Goal: Find specific page/section: Find specific page/section

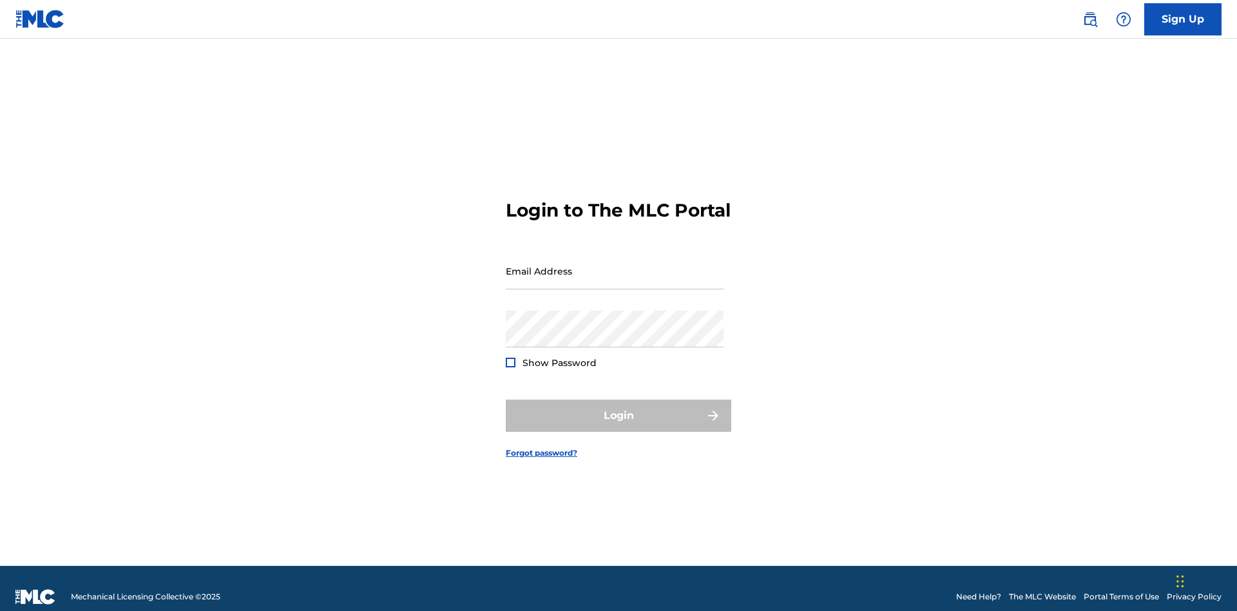
scroll to position [17, 0]
click at [614, 265] on input "Email Address" at bounding box center [615, 270] width 218 height 37
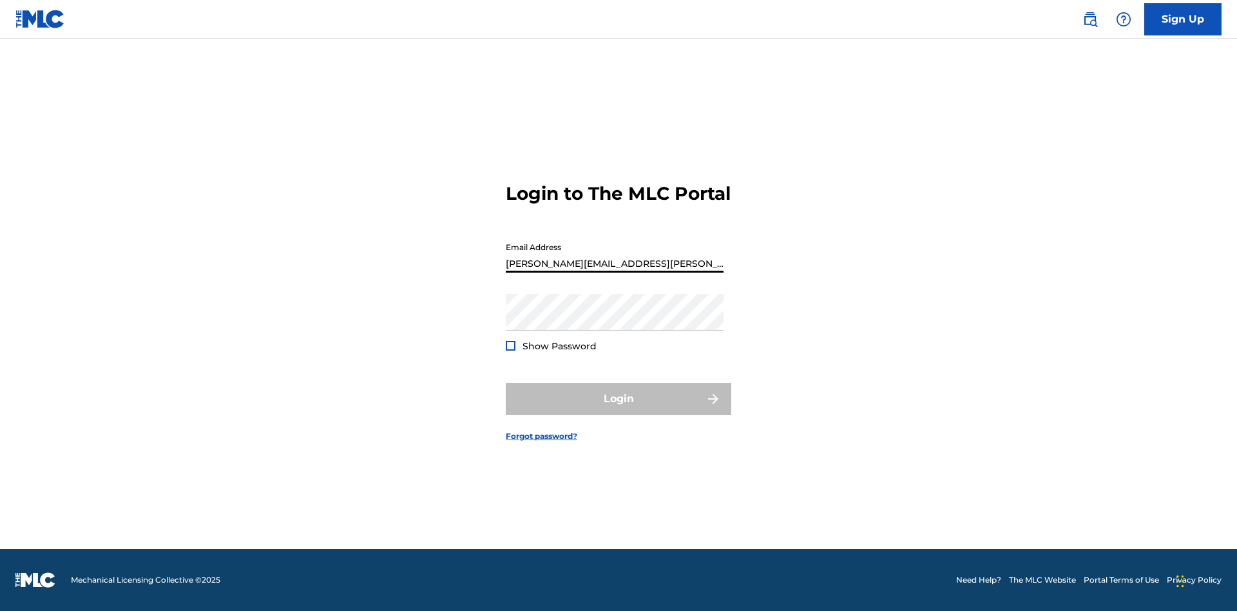
type input "[PERSON_NAME][EMAIL_ADDRESS][PERSON_NAME][DOMAIN_NAME]"
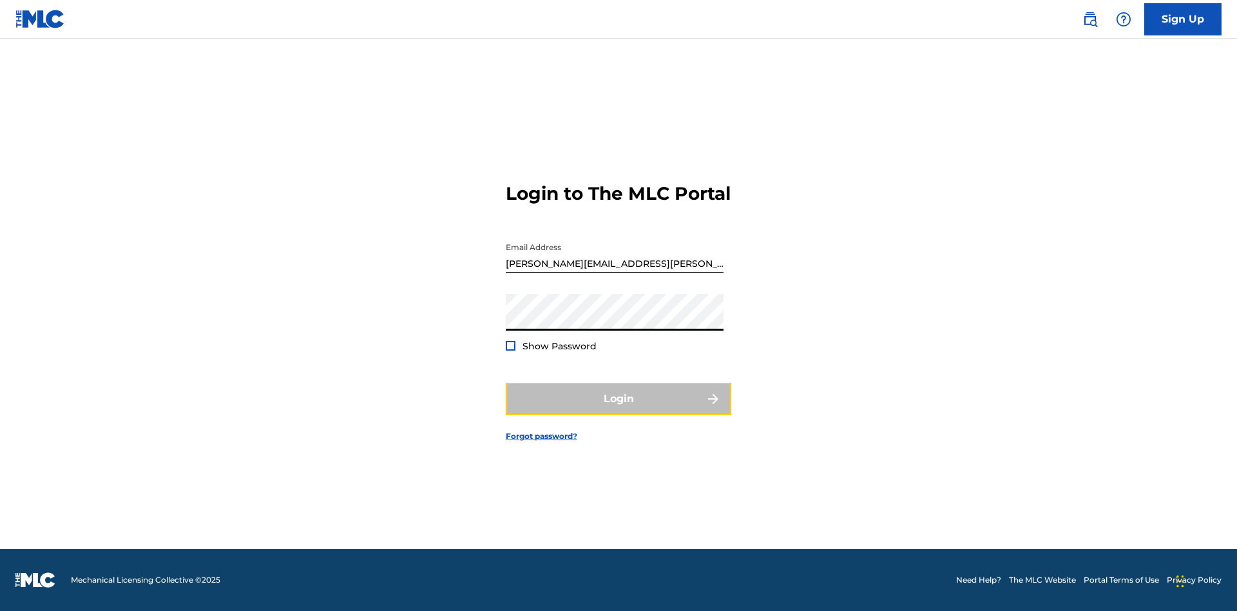
click at [618, 410] on button "Login" at bounding box center [618, 399] width 225 height 32
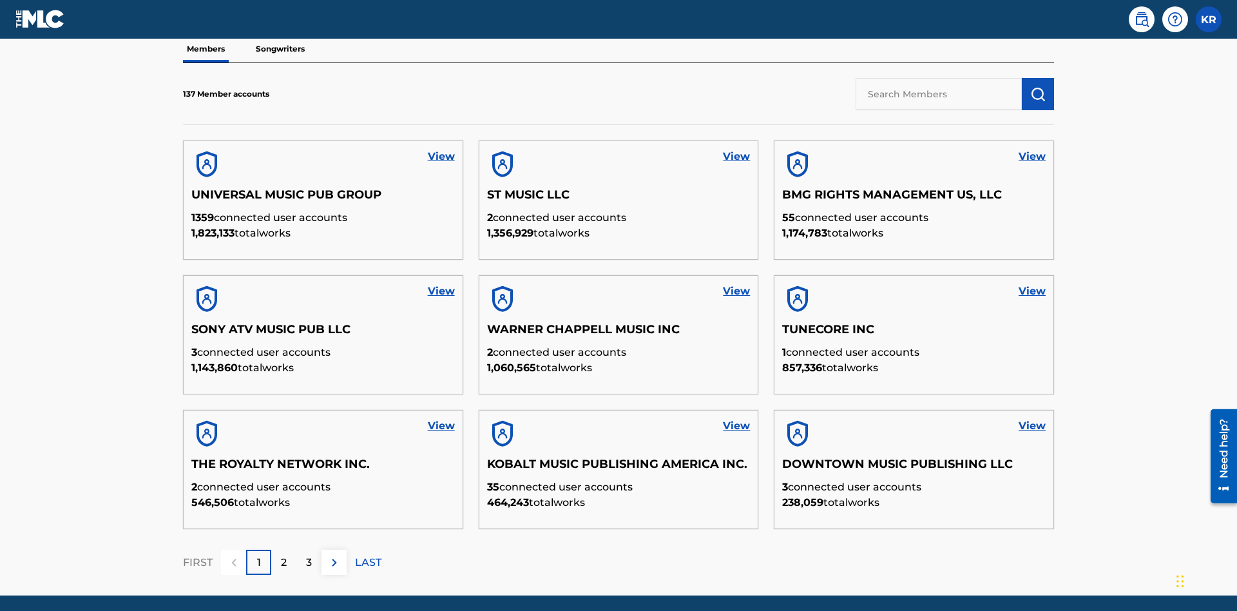
click at [938, 93] on input "text" at bounding box center [938, 94] width 166 height 32
type input "King [PERSON_NAME]"
click at [1038, 86] on img "submit" at bounding box center [1037, 93] width 15 height 15
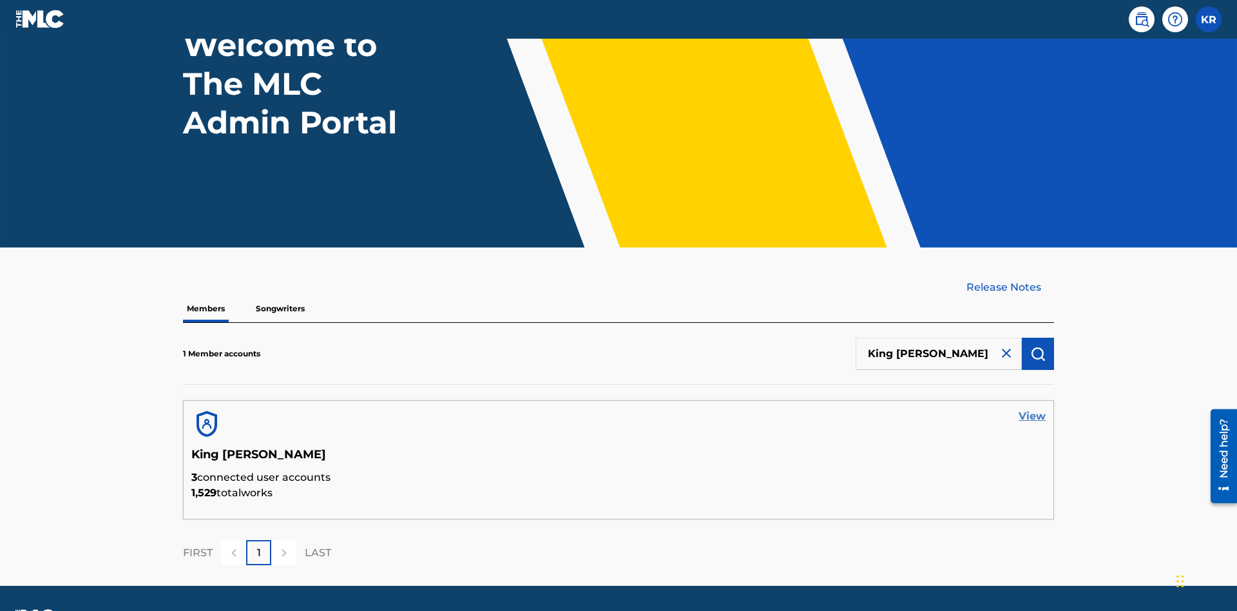
click at [1032, 408] on link "View" at bounding box center [1031, 415] width 27 height 15
